Goal: Task Accomplishment & Management: Manage account settings

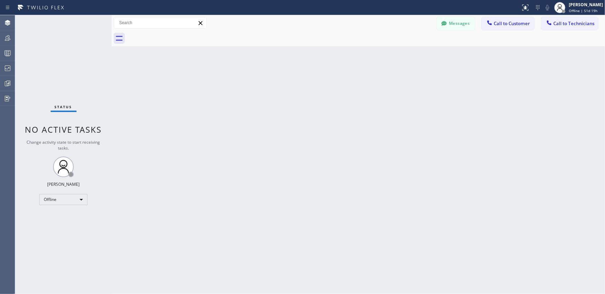
click at [230, 142] on div "Back to Dashboard Change Sender ID Customers Technicians Select a contact Outbo…" at bounding box center [359, 154] width 494 height 279
click at [452, 27] on button "Messages" at bounding box center [456, 23] width 38 height 13
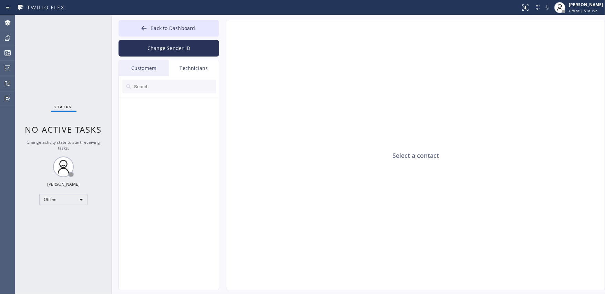
click at [164, 45] on button "Change Sender ID" at bounding box center [169, 48] width 101 height 17
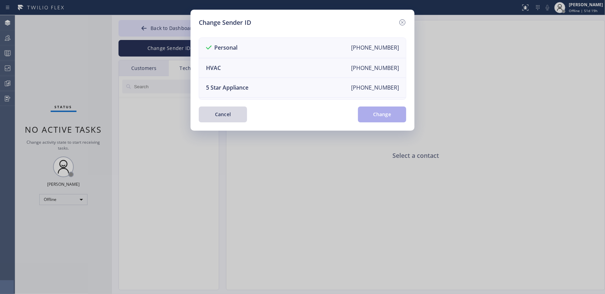
click at [265, 66] on li "HVAC [PHONE_NUMBER]" at bounding box center [302, 68] width 207 height 20
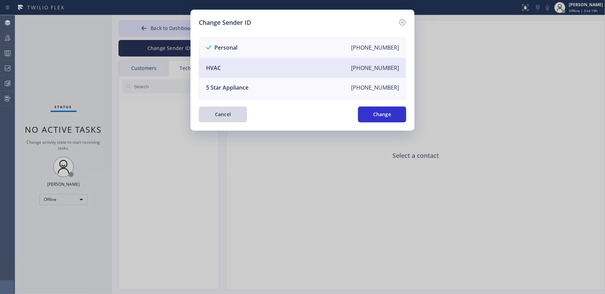
click at [374, 118] on button "Change" at bounding box center [382, 115] width 48 height 16
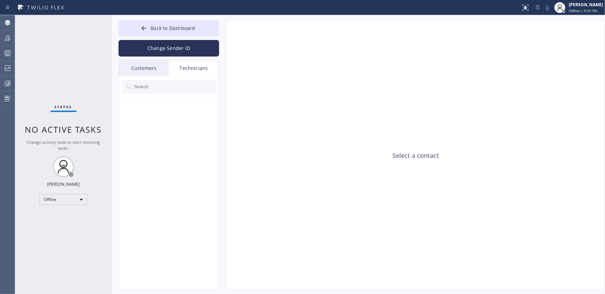
click at [152, 85] on input "text" at bounding box center [174, 87] width 83 height 14
click at [178, 87] on input "[PHONE_NUMBER]" at bounding box center [169, 87] width 73 height 14
click at [324, 117] on div "Select a contact" at bounding box center [416, 155] width 379 height 270
click at [186, 86] on input "[PHONE_NUMBER]" at bounding box center [169, 87] width 73 height 14
paste input "312) 859-2922"
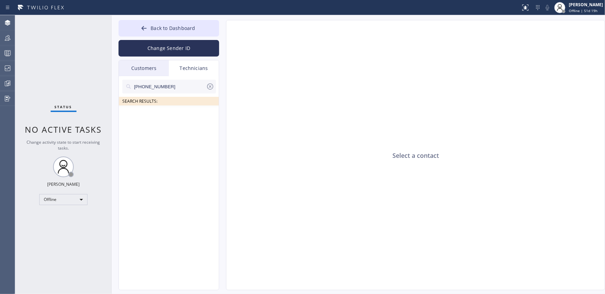
click at [185, 86] on input "[PHONE_NUMBER]" at bounding box center [169, 87] width 73 height 14
click at [169, 88] on input "[PHONE_NUMBER]" at bounding box center [169, 87] width 73 height 14
paste input "text"
click at [180, 86] on input "[PHONE_NUMBER]" at bounding box center [169, 87] width 73 height 14
paste input "949) 570-424"
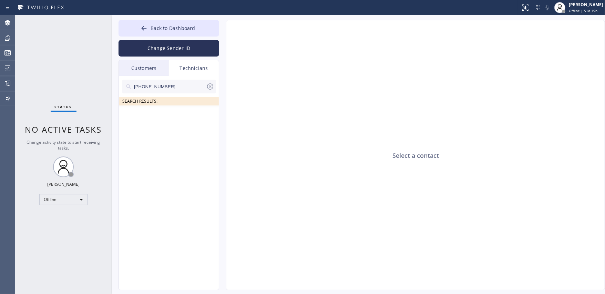
type input "[PHONE_NUMBER]"
drag, startPoint x: 178, startPoint y: 83, endPoint x: 134, endPoint y: 87, distance: 44.0
click at [134, 87] on input "[PHONE_NUMBER]" at bounding box center [169, 87] width 73 height 14
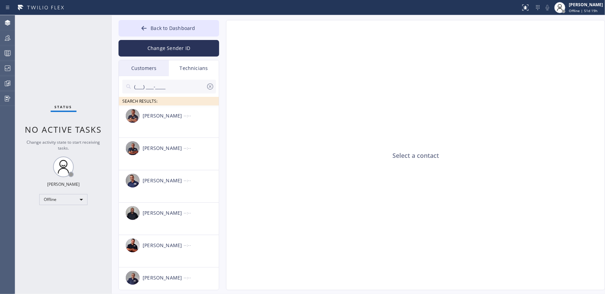
click at [292, 44] on div "Select a contact" at bounding box center [416, 155] width 379 height 270
